Goal: Submit feedback/report problem

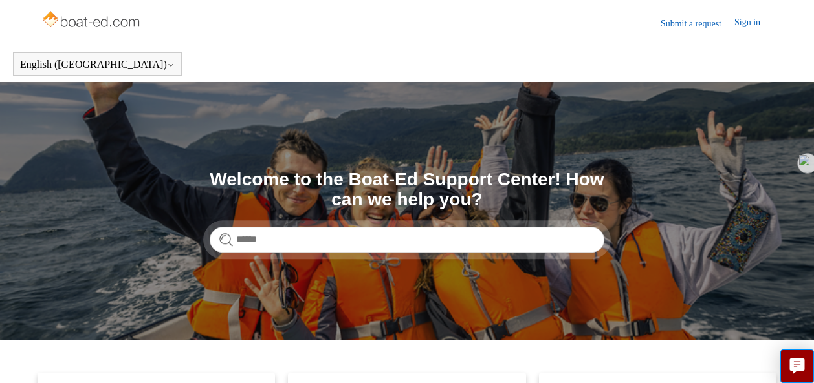
click at [669, 16] on nav "Submit a request" at bounding box center [697, 24] width 74 height 16
click at [669, 26] on link "Submit a request" at bounding box center [697, 24] width 74 height 14
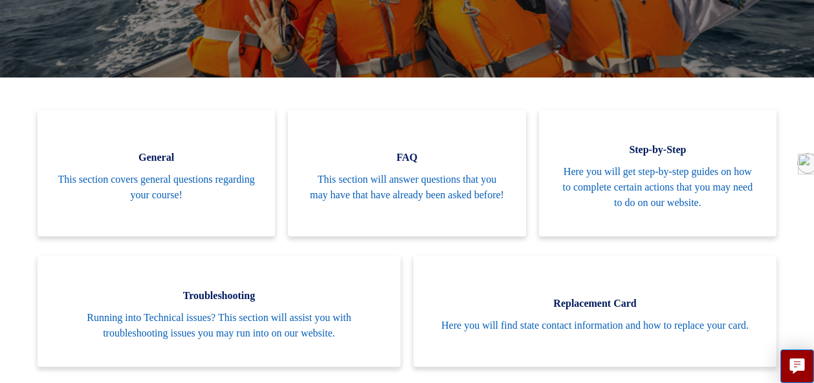
scroll to position [263, 0]
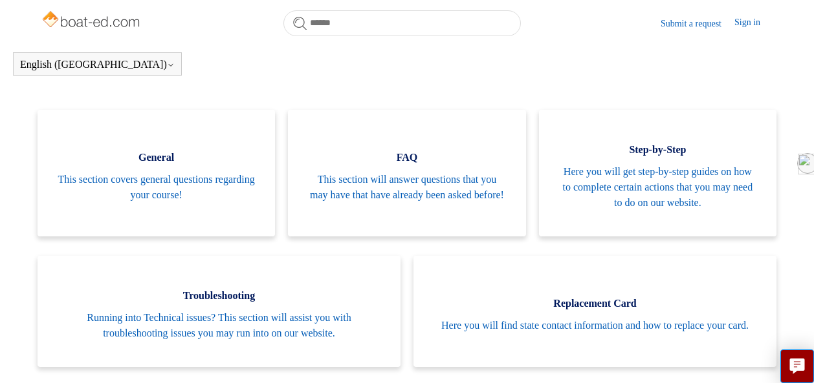
click at [749, 24] on link "Sign in" at bounding box center [753, 24] width 39 height 16
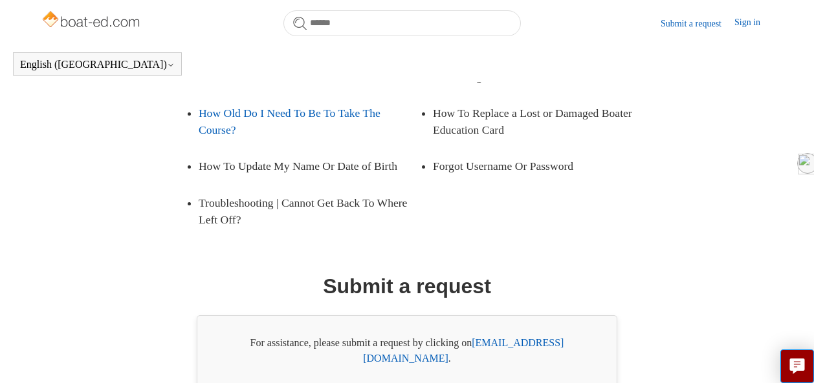
scroll to position [312, 0]
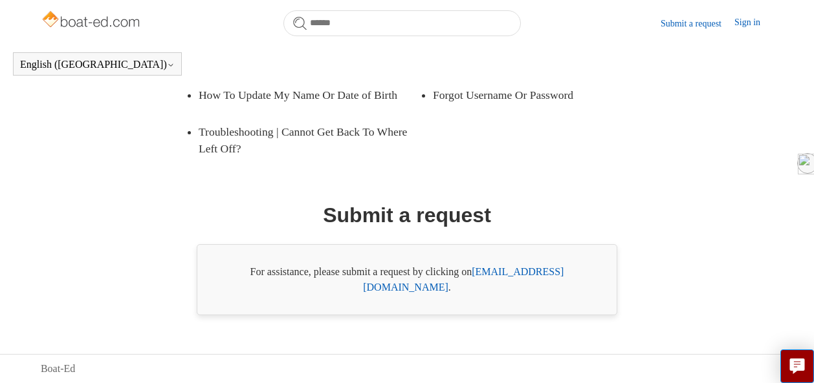
click at [517, 283] on link "support@boat-ed.com" at bounding box center [463, 279] width 200 height 27
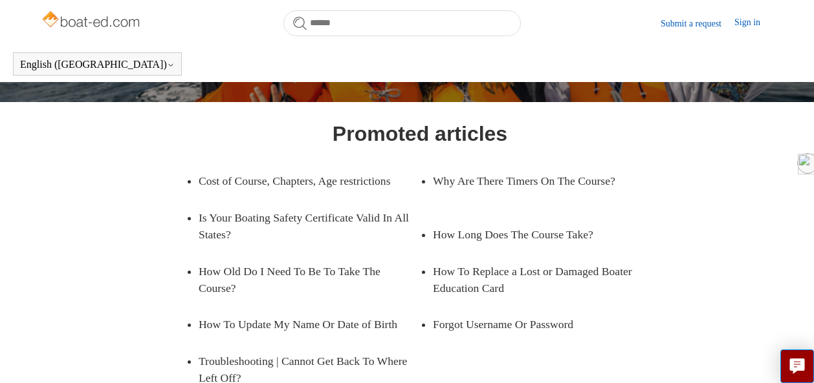
scroll to position [0, 0]
